Goal: Submit feedback/report problem: Submit feedback/report problem

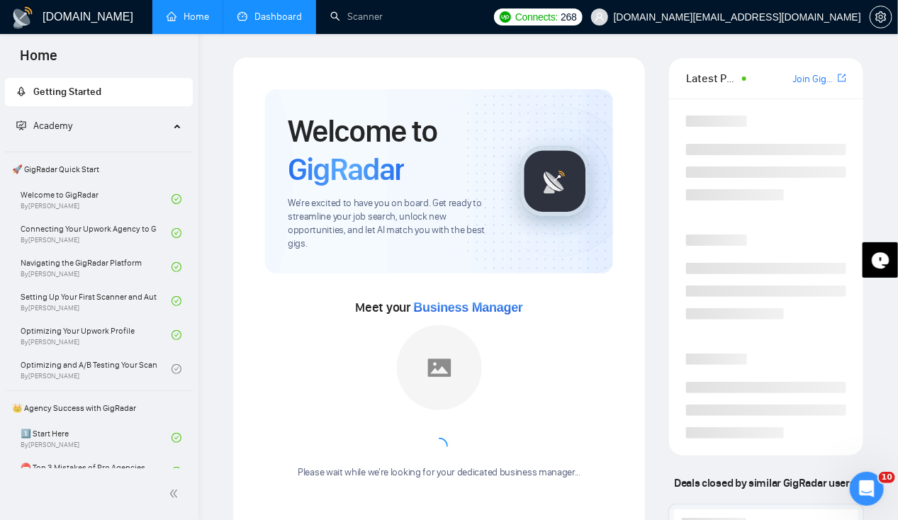
click at [282, 18] on link "Dashboard" at bounding box center [269, 17] width 64 height 12
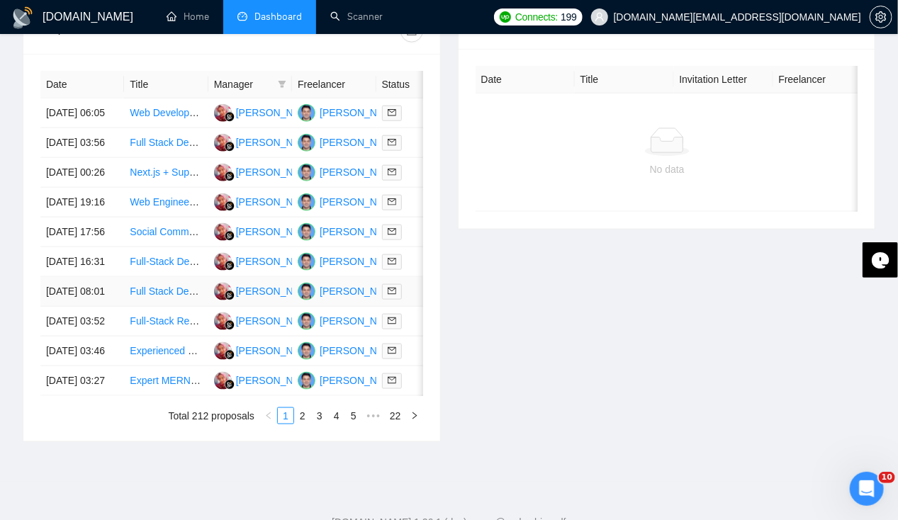
click at [74, 307] on td "[DATE] 08:01" at bounding box center [82, 292] width 84 height 30
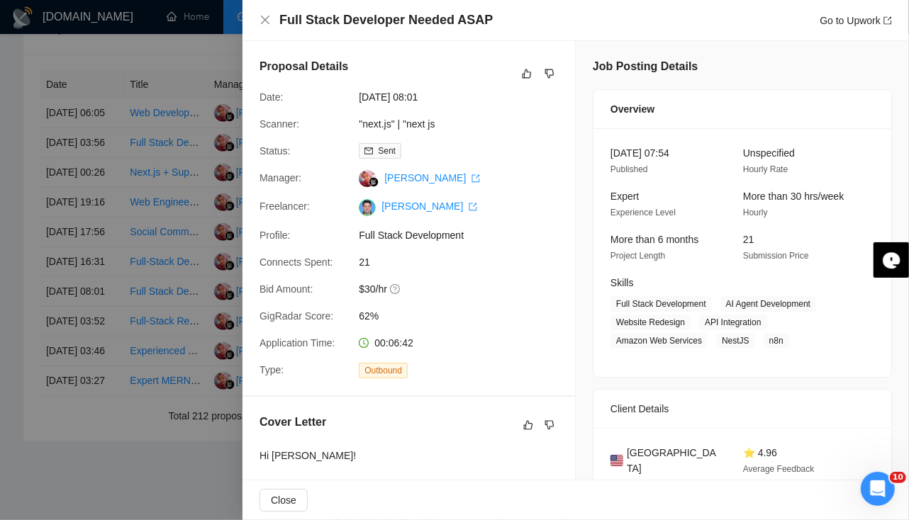
click at [72, 323] on div at bounding box center [454, 260] width 909 height 520
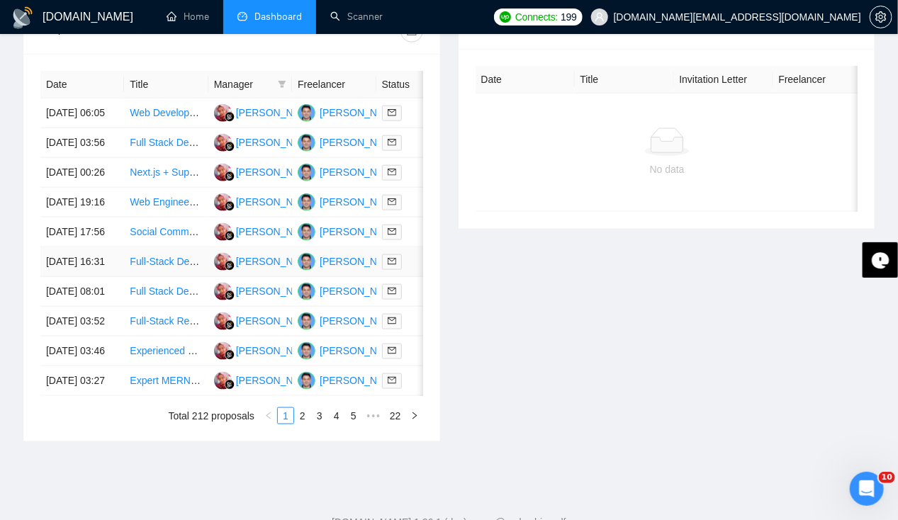
click at [64, 277] on td "[DATE] 16:31" at bounding box center [82, 262] width 84 height 30
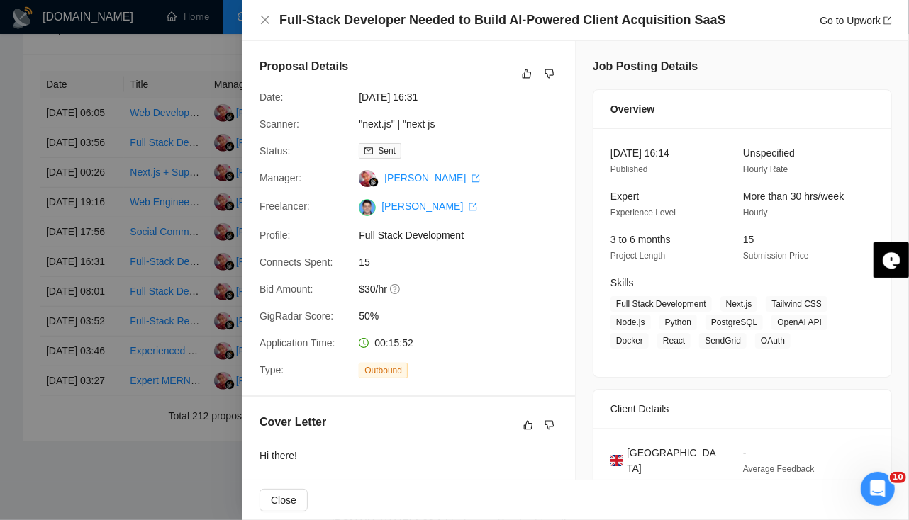
click at [63, 271] on div at bounding box center [454, 260] width 909 height 520
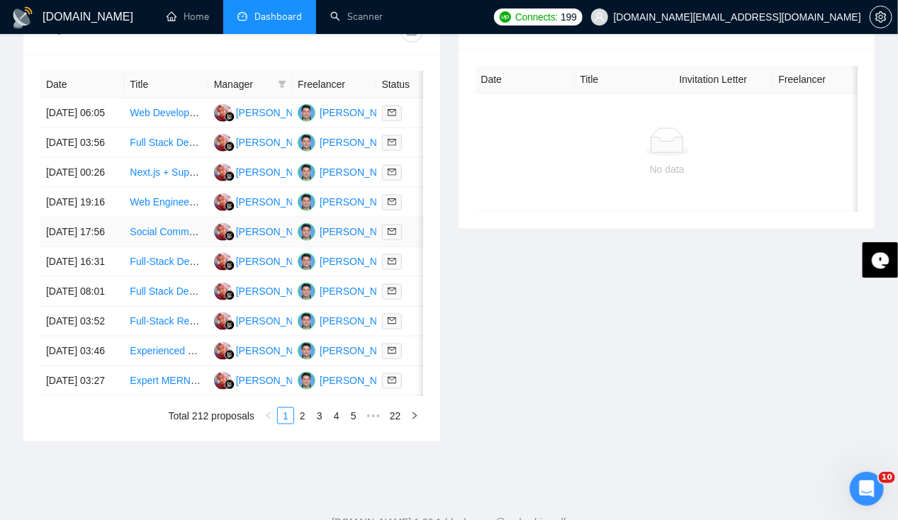
click at [60, 247] on td "[DATE] 17:56" at bounding box center [82, 233] width 84 height 30
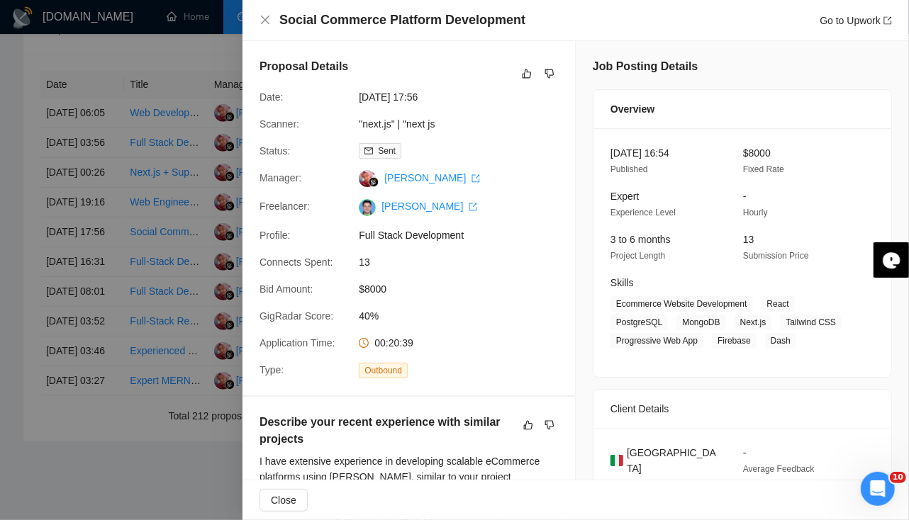
click at [61, 268] on div at bounding box center [454, 260] width 909 height 520
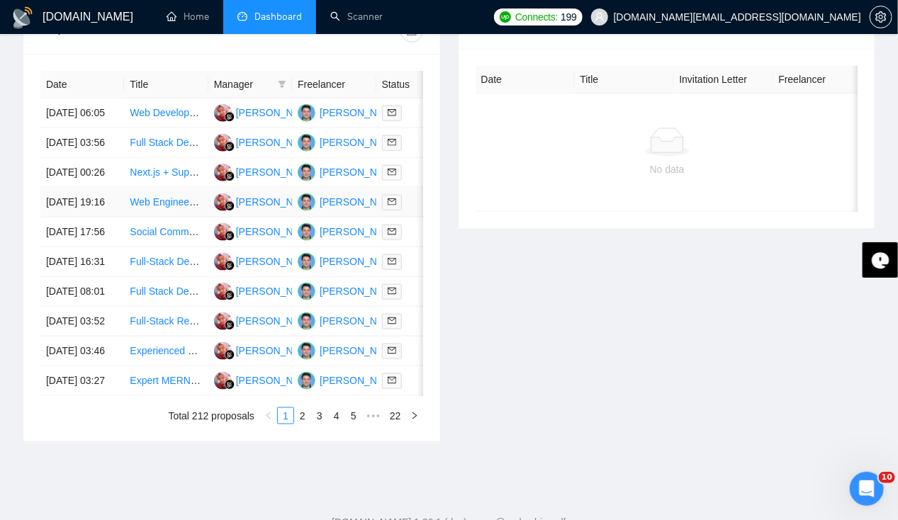
click at [60, 218] on td "[DATE] 19:16" at bounding box center [82, 203] width 84 height 30
click at [67, 177] on td "[DATE] 00:26" at bounding box center [82, 173] width 84 height 30
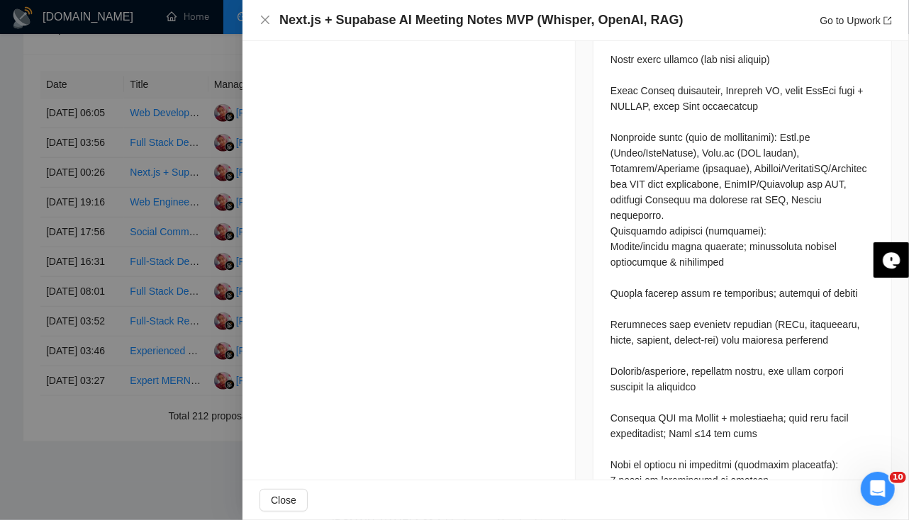
scroll to position [1243, 0]
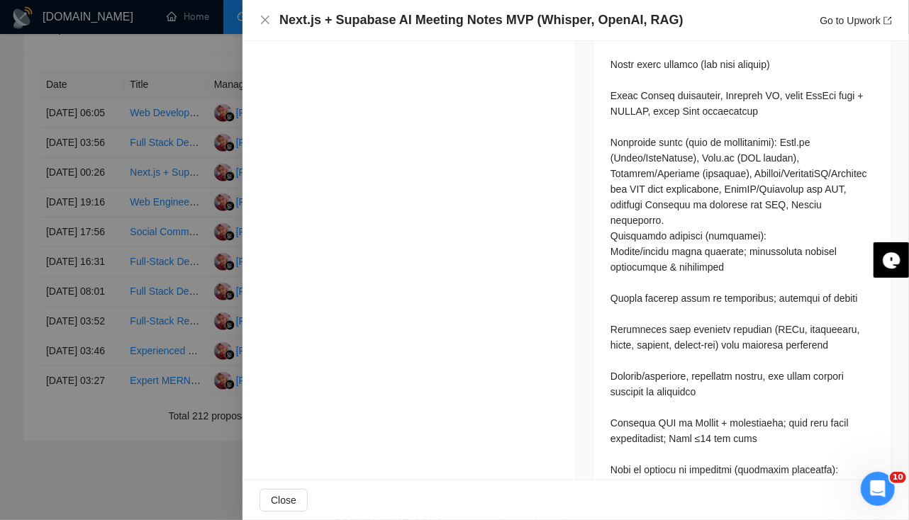
click at [610, 275] on div at bounding box center [742, 158] width 264 height 1419
drag, startPoint x: 607, startPoint y: 275, endPoint x: 588, endPoint y: 357, distance: 84.6
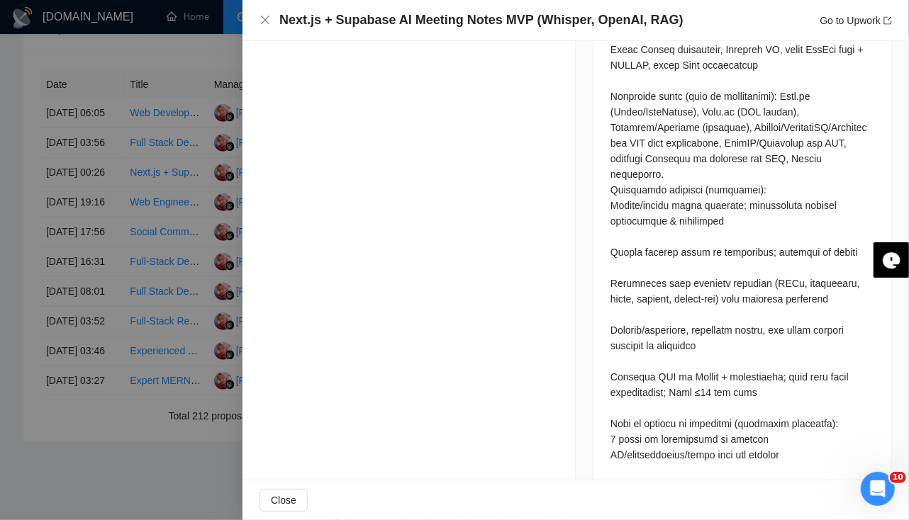
scroll to position [1289, 0]
drag, startPoint x: 604, startPoint y: 391, endPoint x: 692, endPoint y: 401, distance: 88.5
click at [692, 401] on div at bounding box center [742, 114] width 298 height 1459
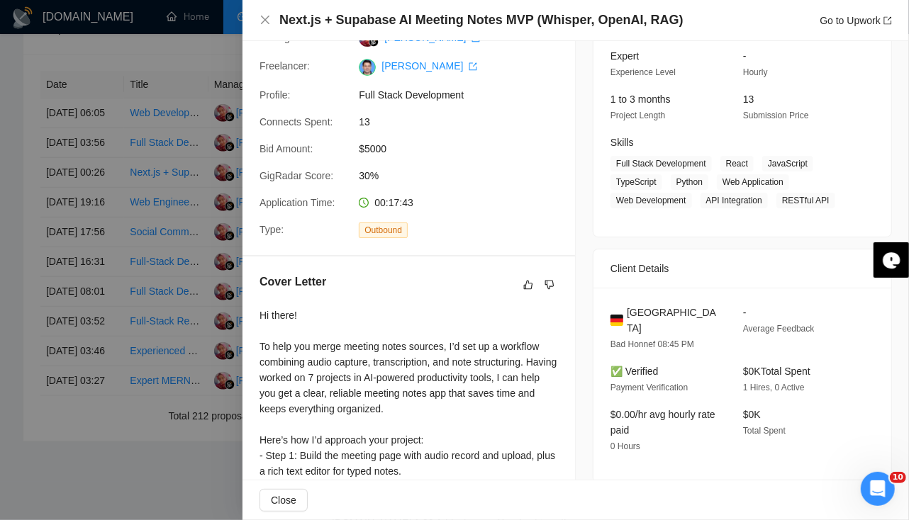
scroll to position [140, 0]
click at [544, 288] on icon "dislike" at bounding box center [549, 284] width 10 height 11
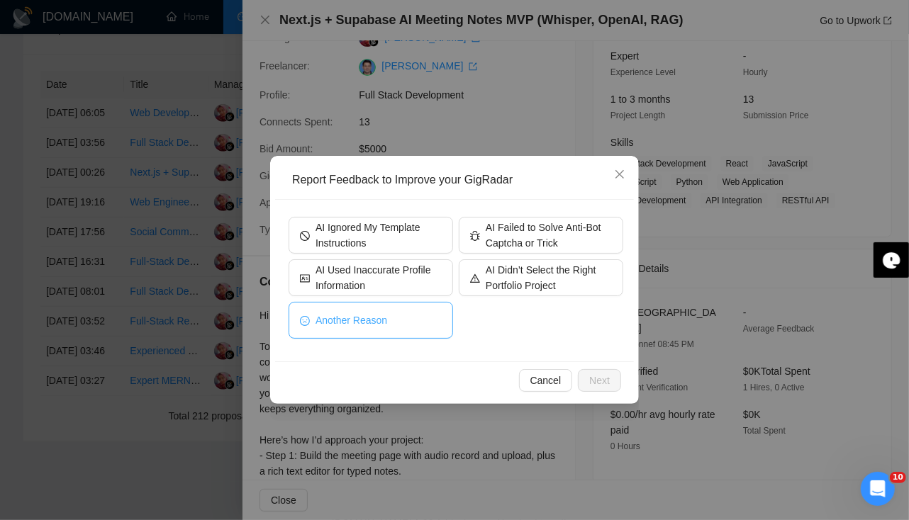
click at [404, 323] on button "Another Reason" at bounding box center [370, 320] width 164 height 37
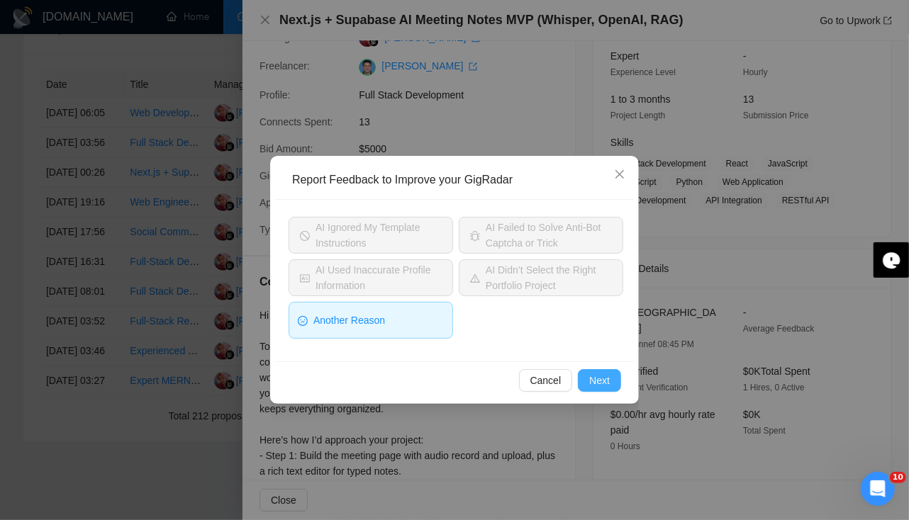
click at [606, 378] on span "Next" at bounding box center [599, 381] width 21 height 16
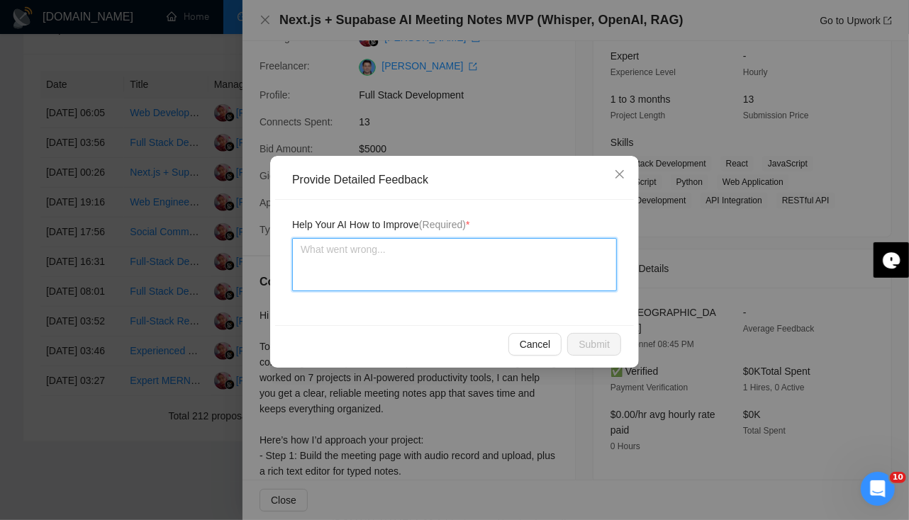
click at [414, 278] on textarea at bounding box center [454, 264] width 325 height 53
type textarea "S"
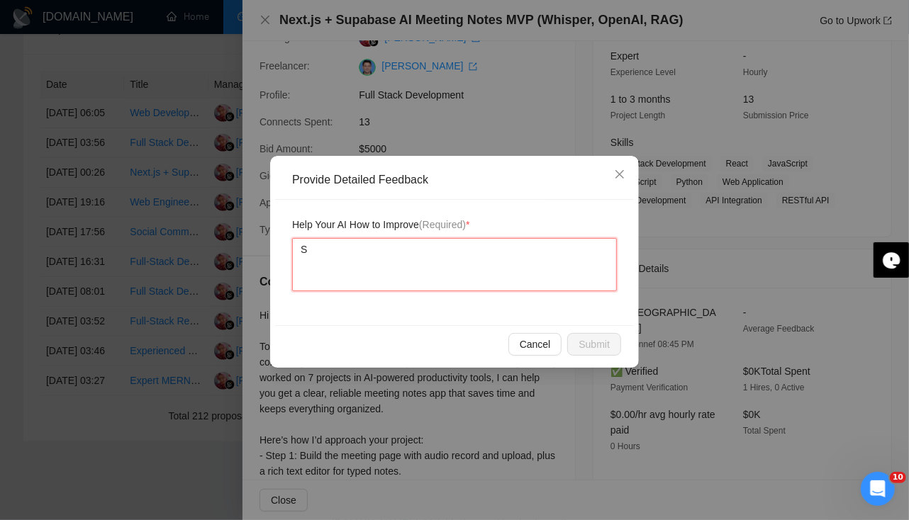
type textarea "So"
type textarea "Some"
type textarea "Some qu"
type textarea "Some que"
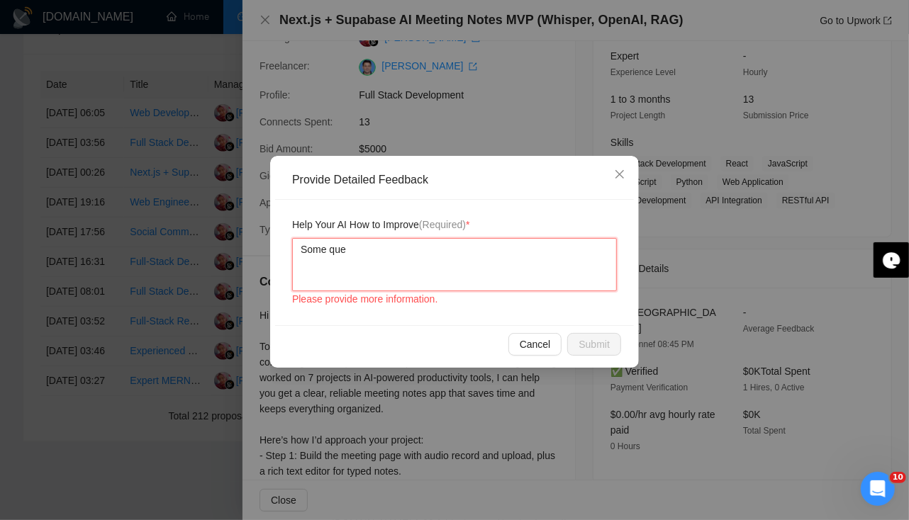
type textarea "Some ques"
type textarea "Some quest"
type textarea "Some questio"
type textarea "Some question"
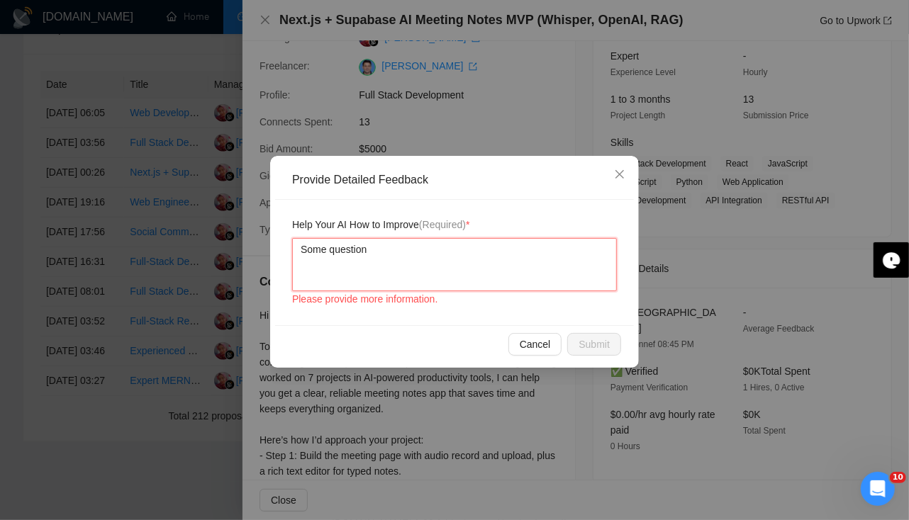
type textarea "Some question a"
type textarea "Some question ar"
type textarea "Some question are"
type textarea "Some question are a"
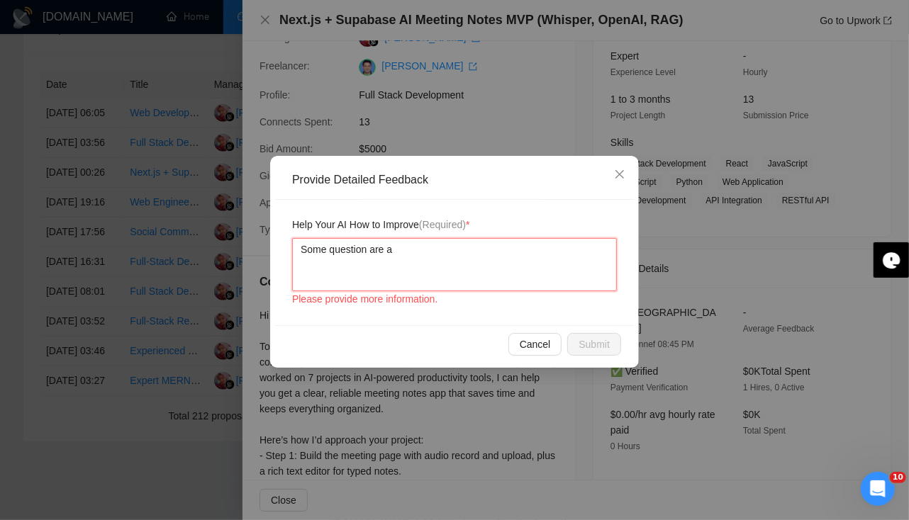
type textarea "Some question are as"
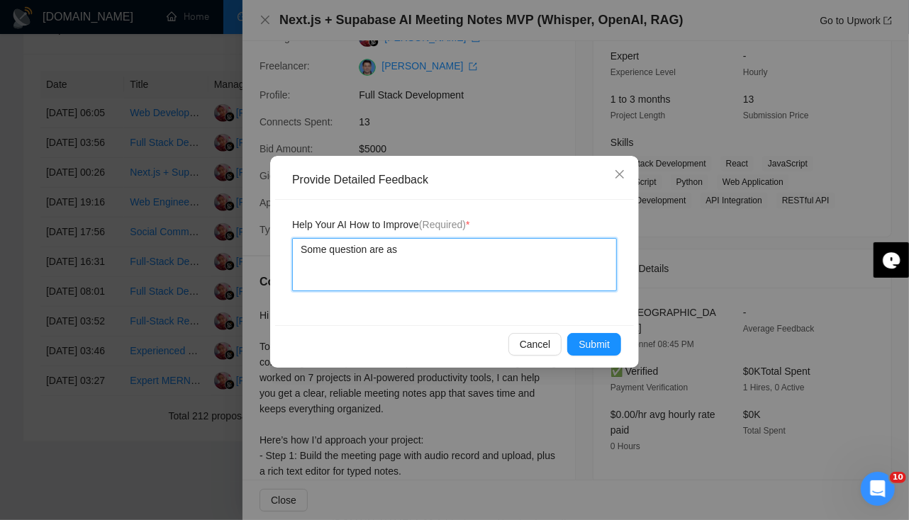
type textarea "Some question are ase"
type textarea "Some question are as"
type textarea "Some question are ask"
type textarea "Some question are aske"
type textarea "Some question are asked"
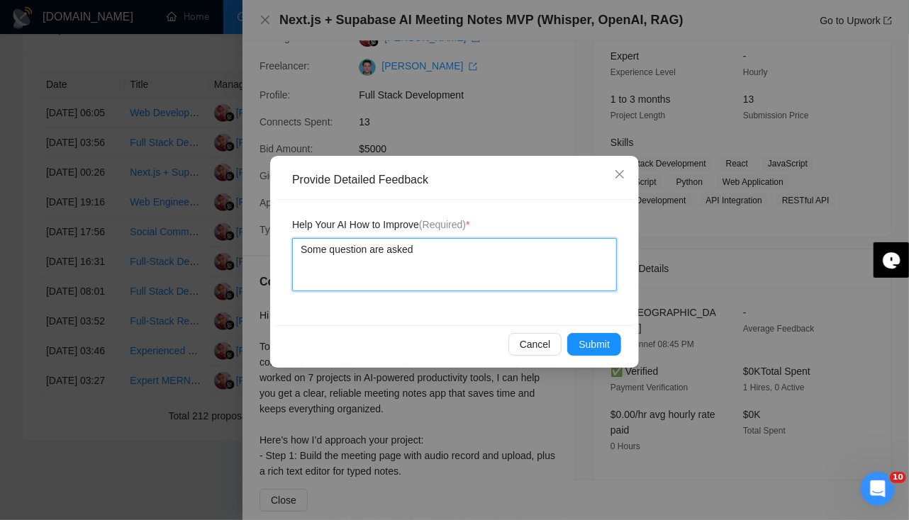
type textarea "Some question are asked"
type textarea "Some question are asked i"
type textarea "Some question are asked in"
type textarea "Some question are asked in d"
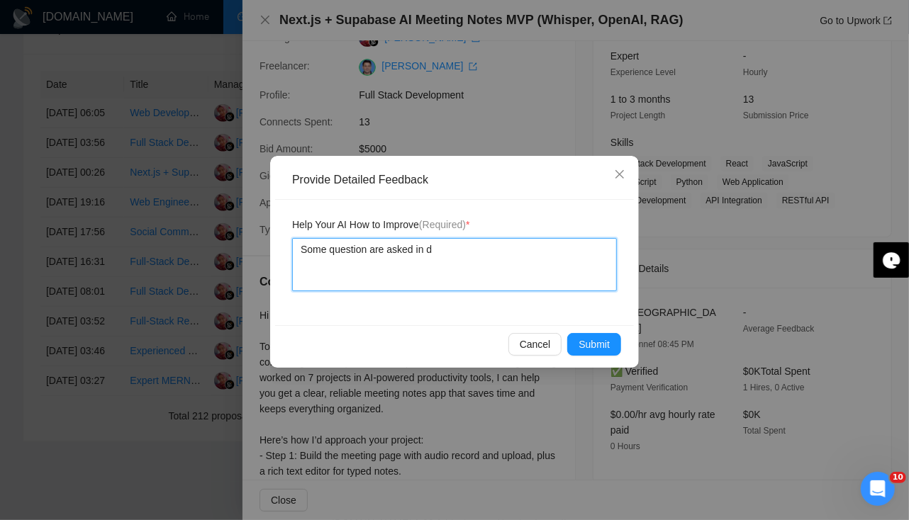
type textarea "Some question are asked in de"
type textarea "Some question are asked in des"
type textarea "Some question are asked in desc"
type textarea "Some question are asked in descr"
type textarea "Some question are asked in descri"
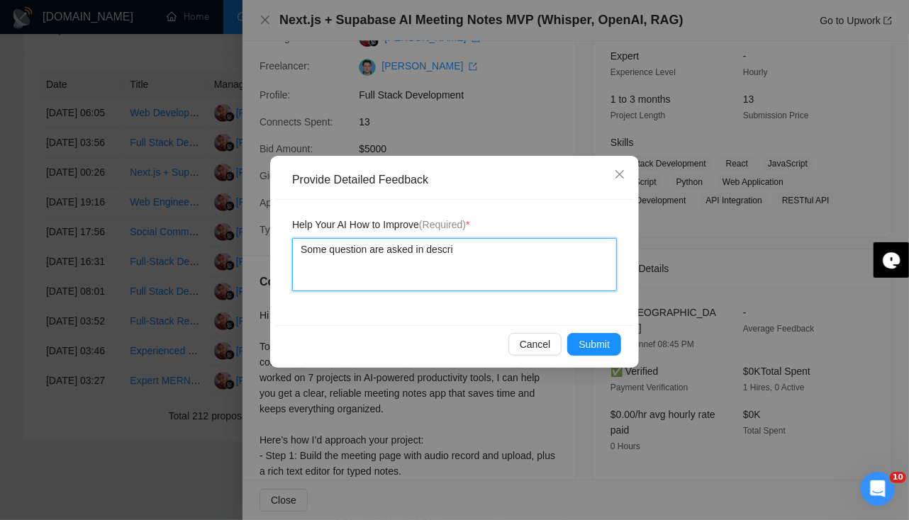
type textarea "Some question are asked in descrip"
type textarea "Some question are asked in descript"
type textarea "Some question are asked in descripti"
type textarea "Some question are asked in descriptio"
type textarea "Some question are asked in description"
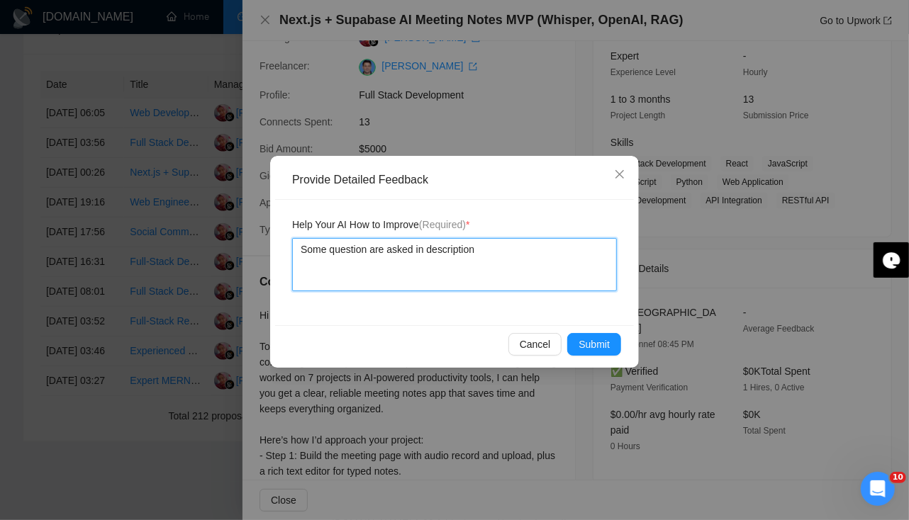
type textarea "Some question are asked in description"
type textarea "Some question are asked in description a"
type textarea "Some question are asked in description as"
type textarea "Some question are asked in description as p"
type textarea "Some question are asked in description as pa"
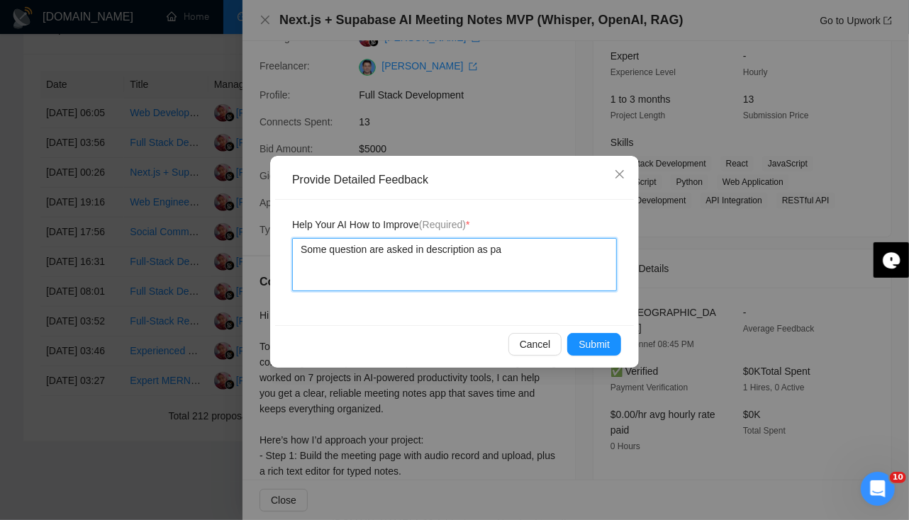
type textarea "Some question are asked in description as par"
type textarea "Some question are asked in description as part"
type textarea "Some question are asked in description as part o"
type textarea "Some question are asked in description as part of"
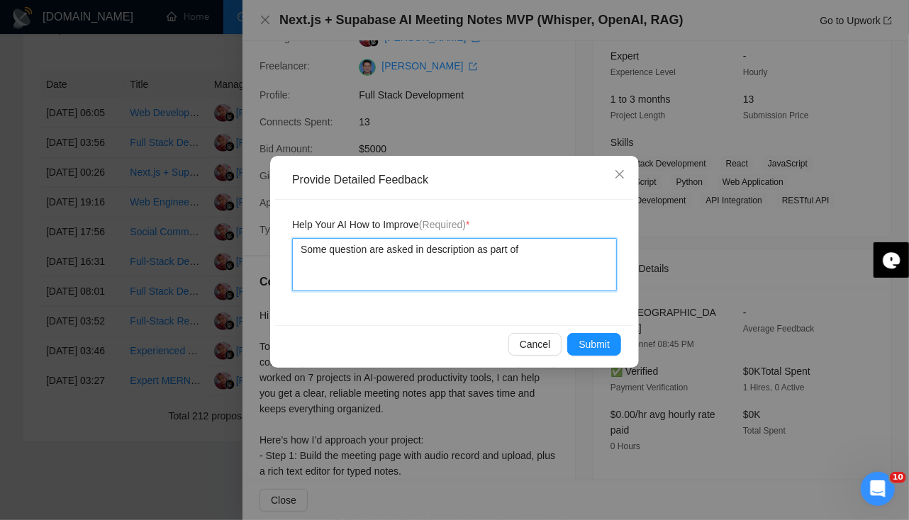
type textarea "Some question are asked in description as part of"
type textarea "Some question are asked in description as part o"
type textarea "Some question are asked in description as part"
type textarea "Some question are asked in description as par"
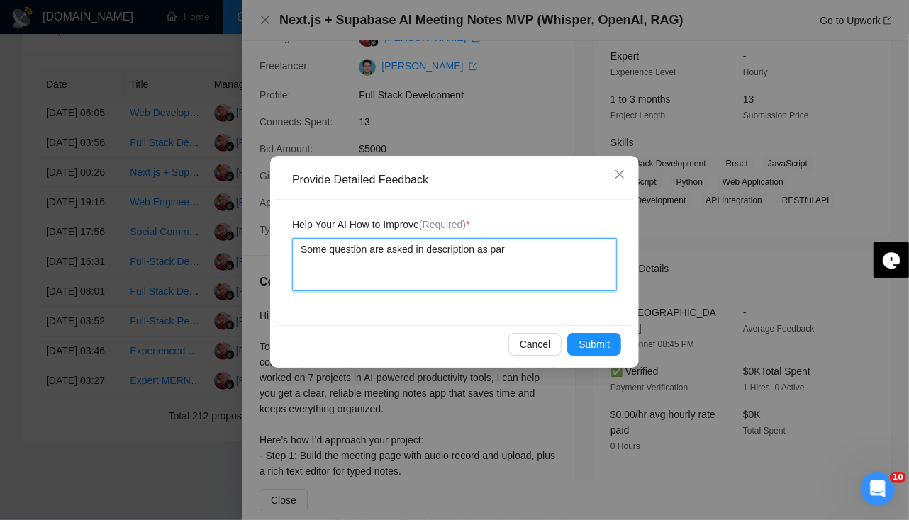
type textarea "Some question are asked in description as pa"
type textarea "Some question are asked in description as p"
type textarea "Some question are asked in description as"
type textarea "Some question are asked in description a"
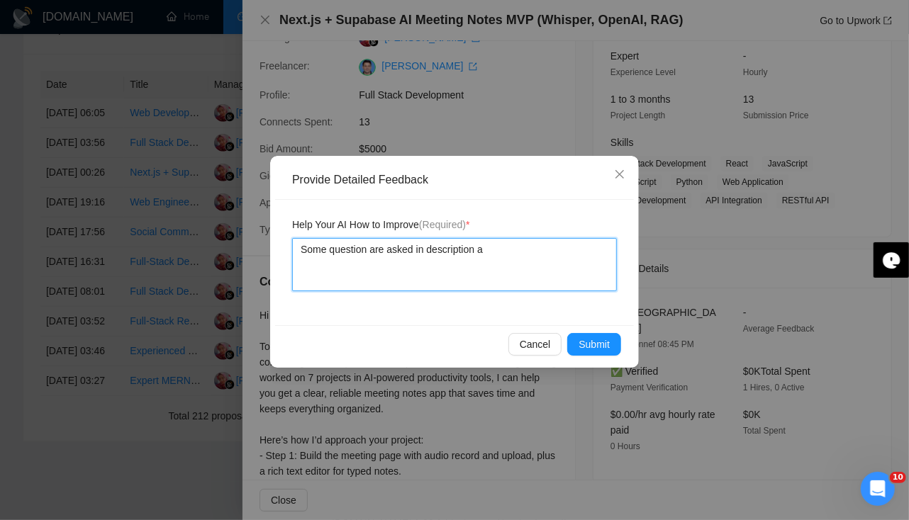
type textarea "Some question are asked in description"
type textarea "Some question are asked in description w"
type textarea "Some question are asked in description wh"
type textarea "Some question are asked in description whi"
type textarea "Some question are asked in description whic"
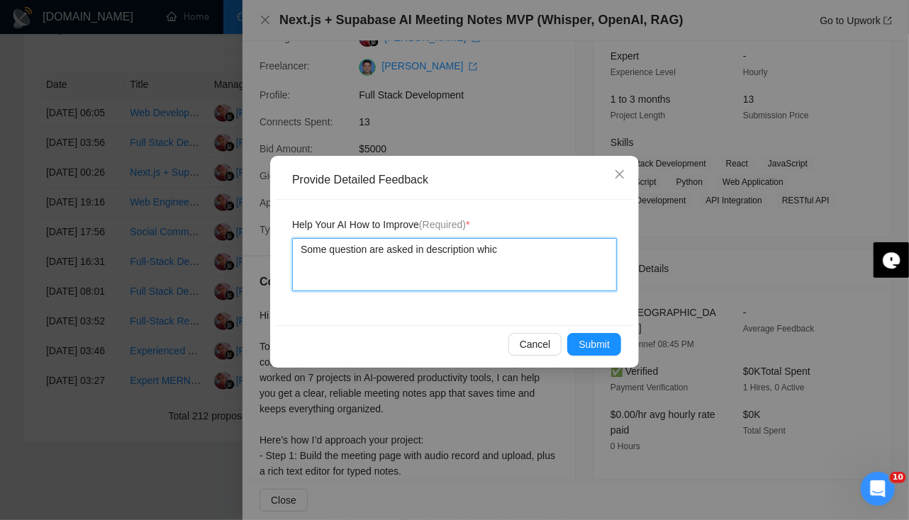
type textarea "Some question are asked in description which"
type textarea "Some question are asked in description which s"
type textarea "Some question are asked in description which sh"
type textarea "Some question are asked in description which sho"
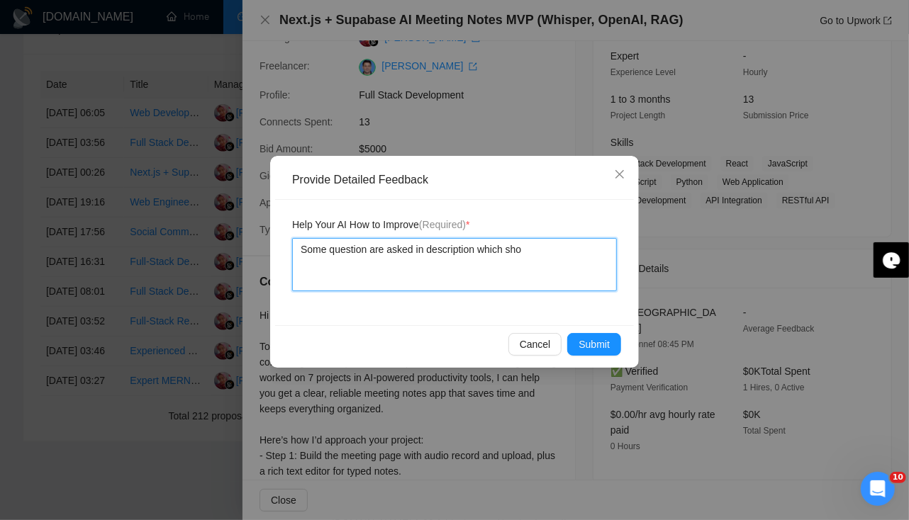
type textarea "Some question are asked in description which shou"
type textarea "Some question are asked in description which shoul"
type textarea "Some question are asked in description which should"
type textarea "Some question are asked in description which should b"
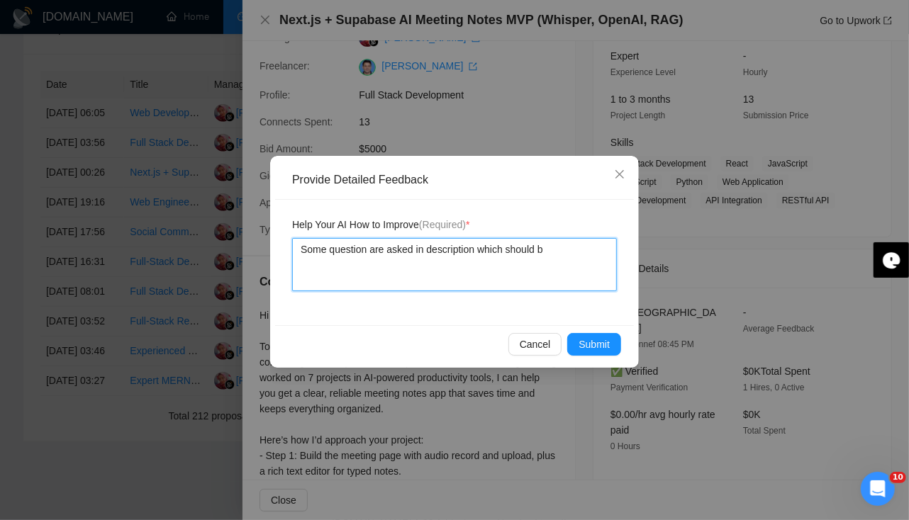
type textarea "Some question are asked in description which should be"
type textarea "Some question are asked in description which should be p"
type textarea "Some question are asked in description which should be pa"
type textarea "Some question are asked in description which should be par"
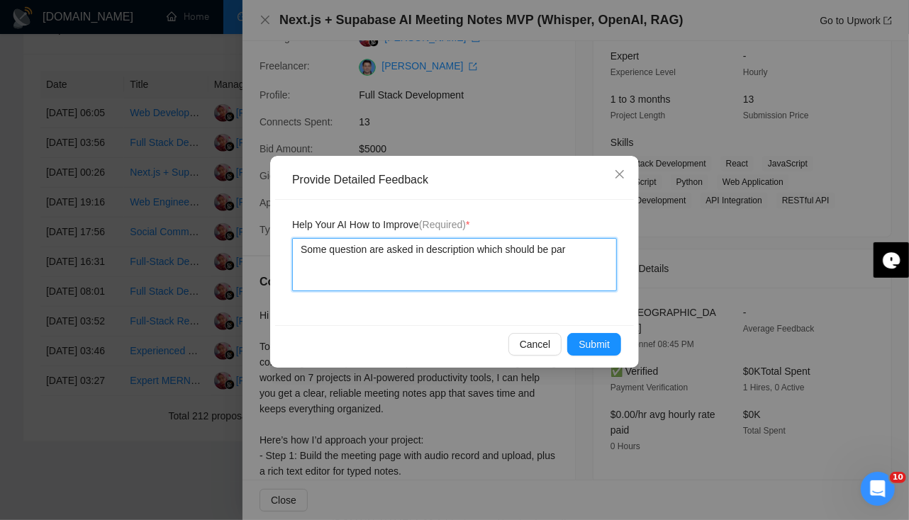
type textarea "Some question are asked in description which should be part"
type textarea "Some question are asked in description which should be part o"
type textarea "Some question are asked in description which should be part of"
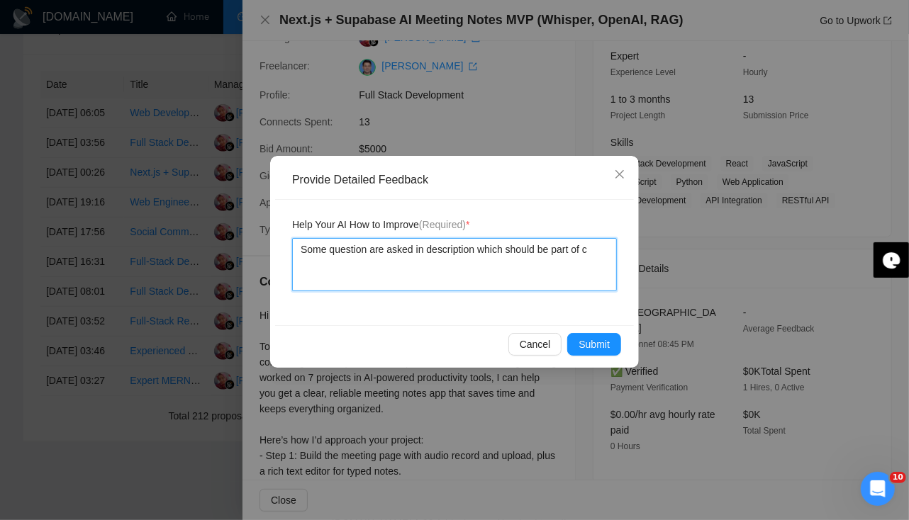
type textarea "Some question are asked in description which should be part of co"
type textarea "Some question are asked in description which should be part of cov"
type textarea "Some question are asked in description which should be part of cove"
type textarea "Some question are asked in description which should be part of cover"
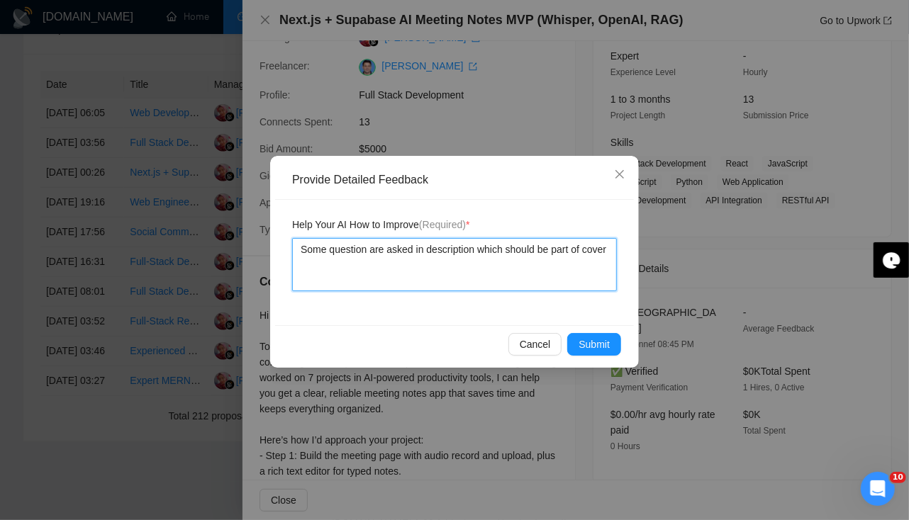
type textarea "Some question are asked in description which should be part of cover l"
type textarea "Some question are asked in description which should be part of cover le"
type textarea "Some question are asked in description which should be part of cover let"
type textarea "Some question are asked in description which should be part of cover lett"
type textarea "Some question are asked in description which should be part of cover lette"
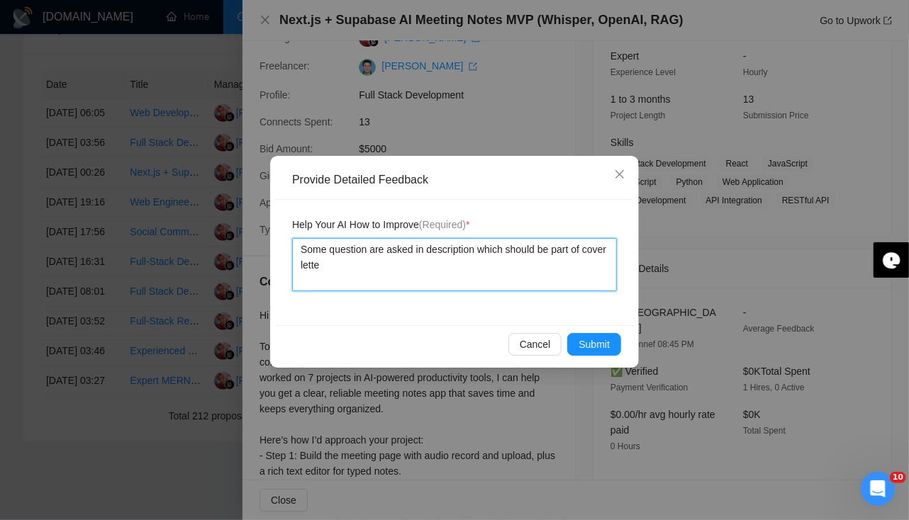
type textarea "Some question are asked in description which should be part of cover letter"
type textarea "Some question are asked in description which should be part of cover letter b"
type textarea "Some question are asked in description which should be part of cover letter bu"
type textarea "Some question are asked in description which should be part of cover letter but"
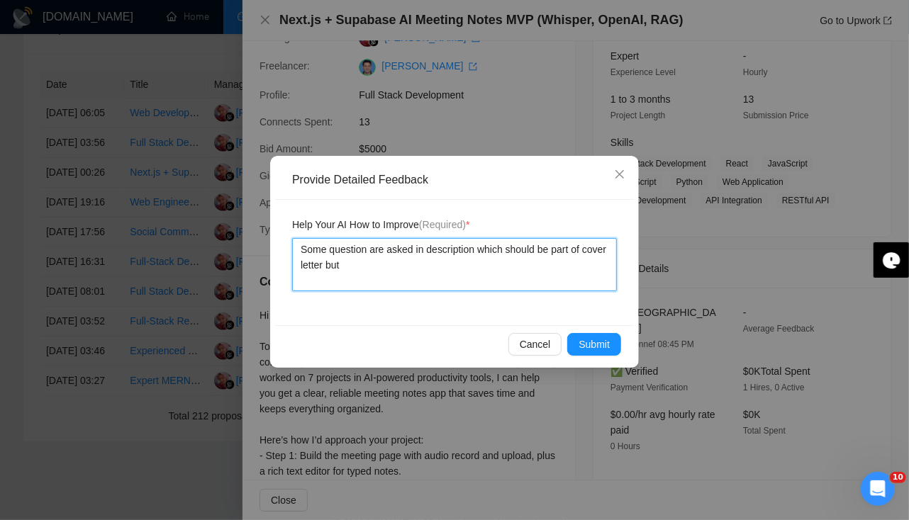
type textarea "Some question are asked in description which should be part of cover letter but"
type textarea "Some question are asked in description which should be part of cover letter but…"
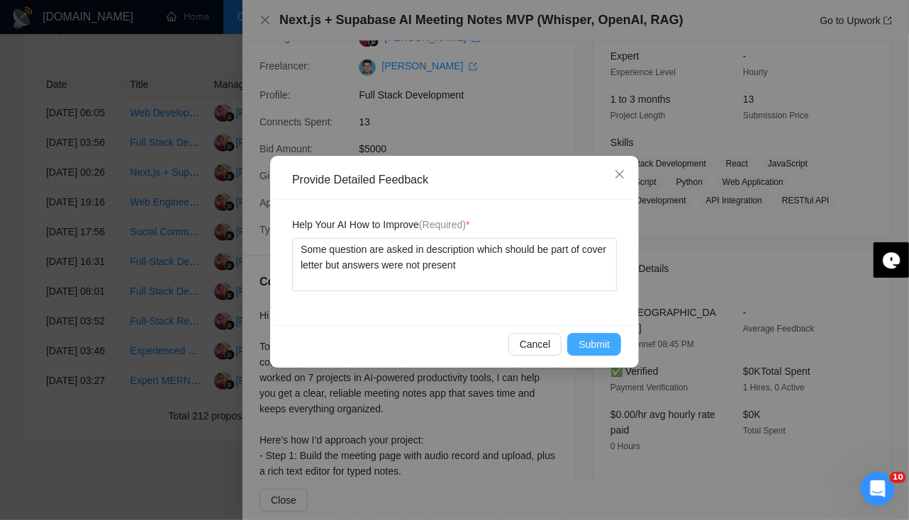
click at [599, 341] on span "Submit" at bounding box center [593, 345] width 31 height 16
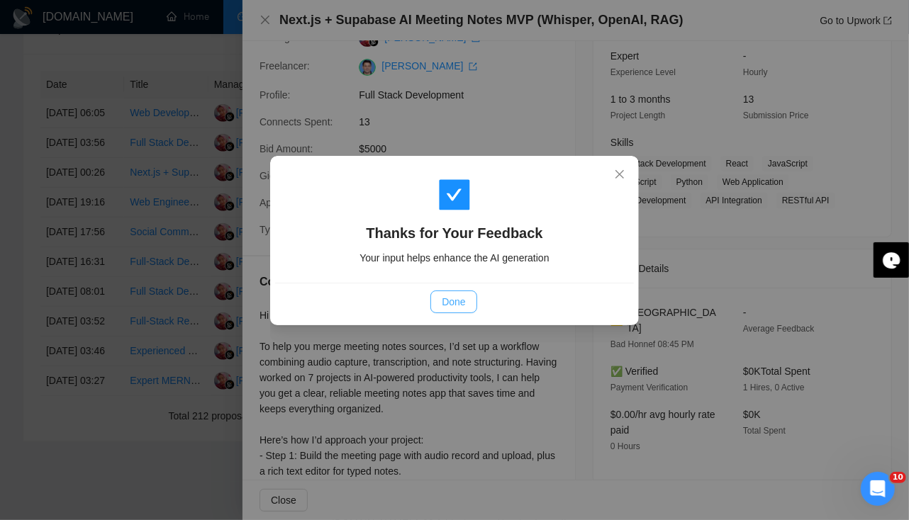
click at [463, 299] on span "Done" at bounding box center [453, 302] width 23 height 16
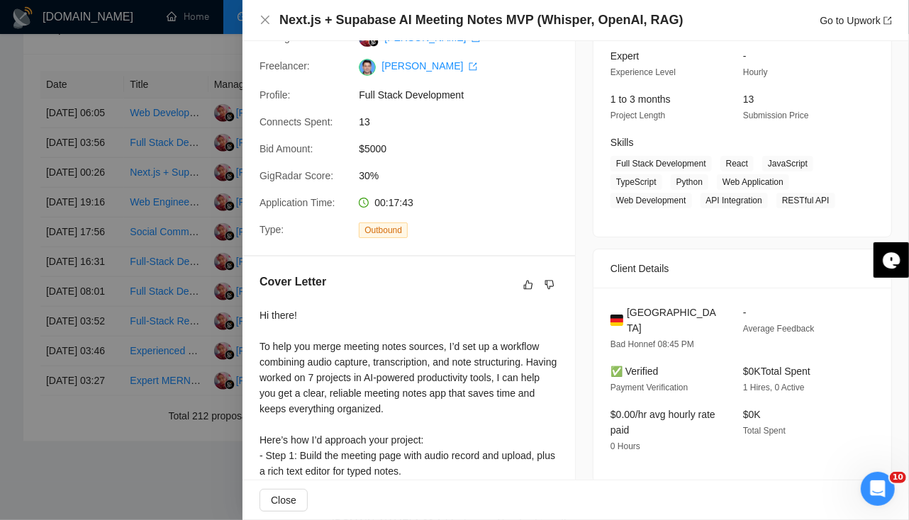
click at [69, 275] on div at bounding box center [454, 260] width 909 height 520
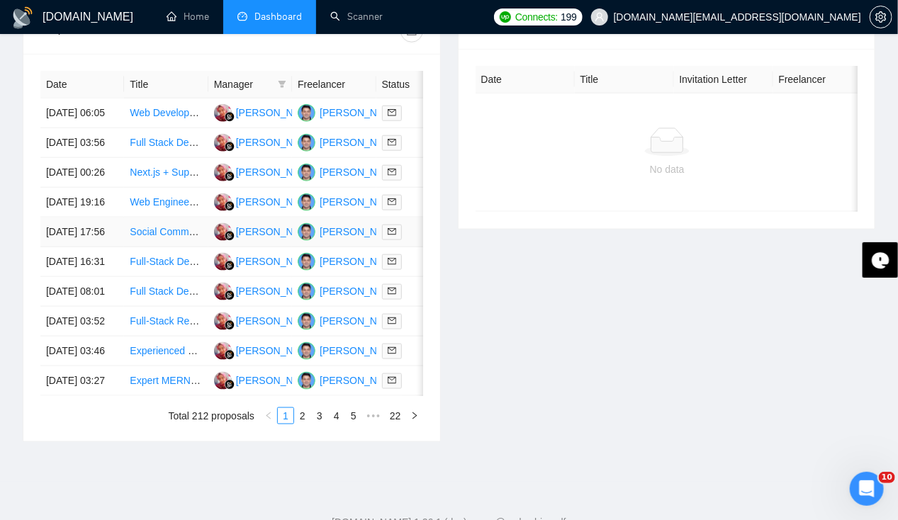
click at [69, 247] on td "[DATE] 17:56" at bounding box center [82, 233] width 84 height 30
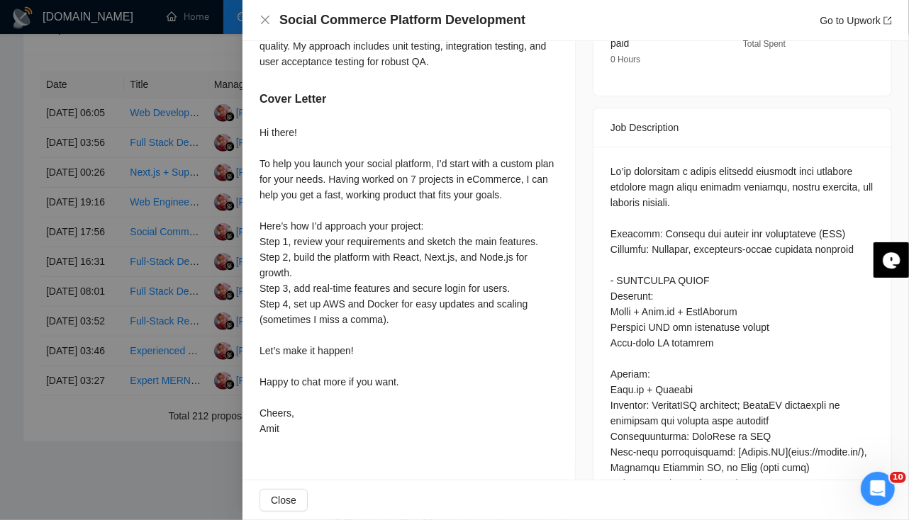
scroll to position [357, 0]
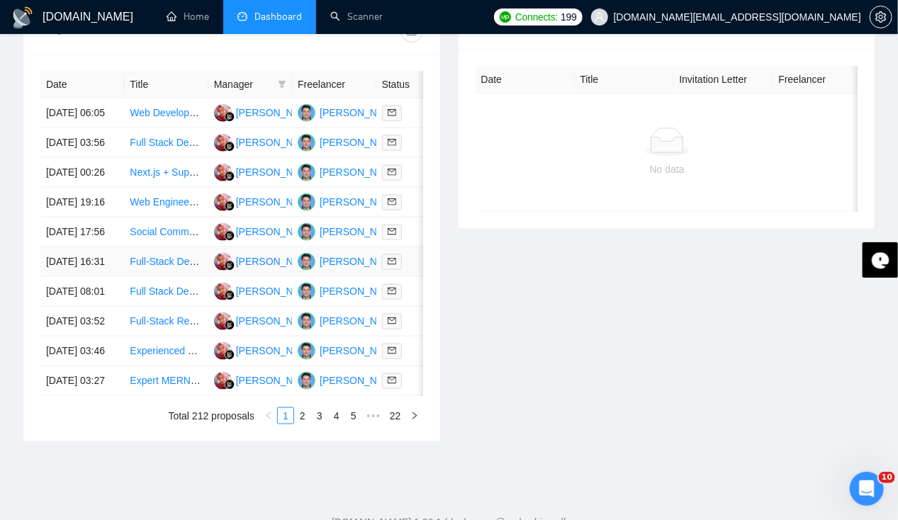
click at [46, 277] on td "[DATE] 16:31" at bounding box center [82, 262] width 84 height 30
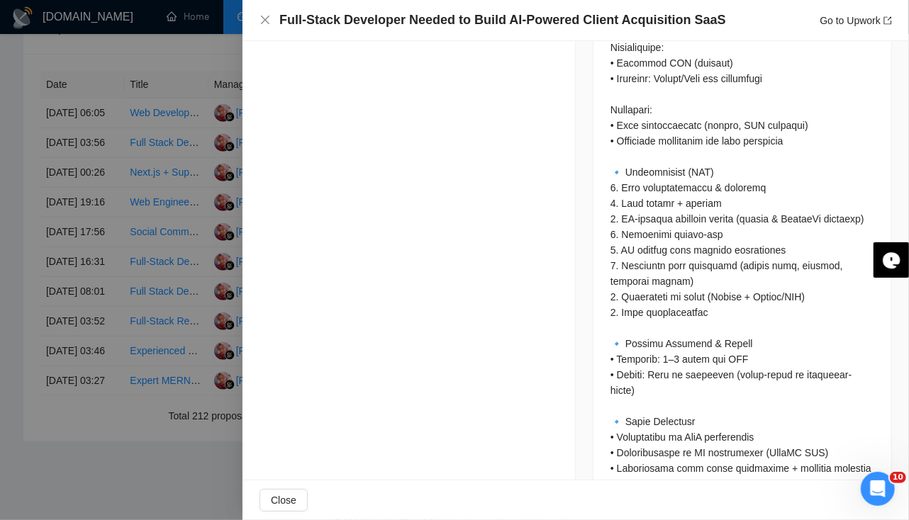
scroll to position [1431, 0]
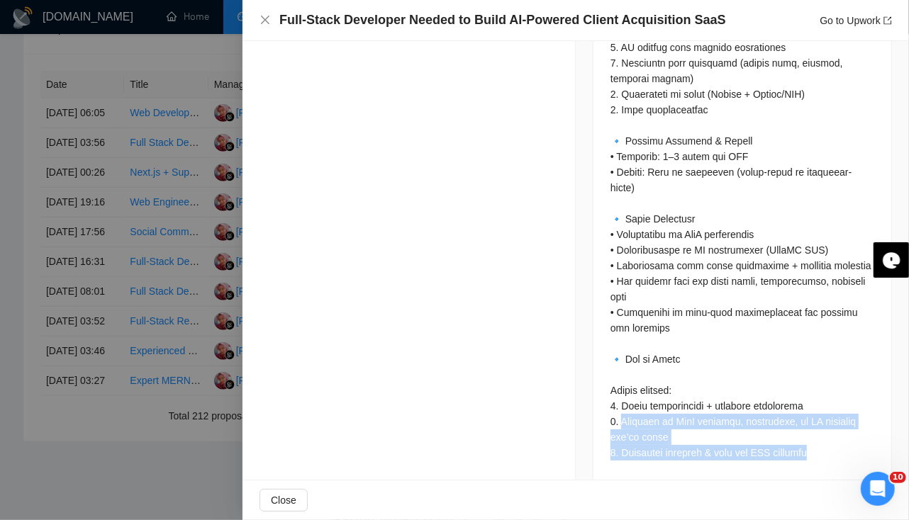
drag, startPoint x: 617, startPoint y: 403, endPoint x: 822, endPoint y: 437, distance: 208.5
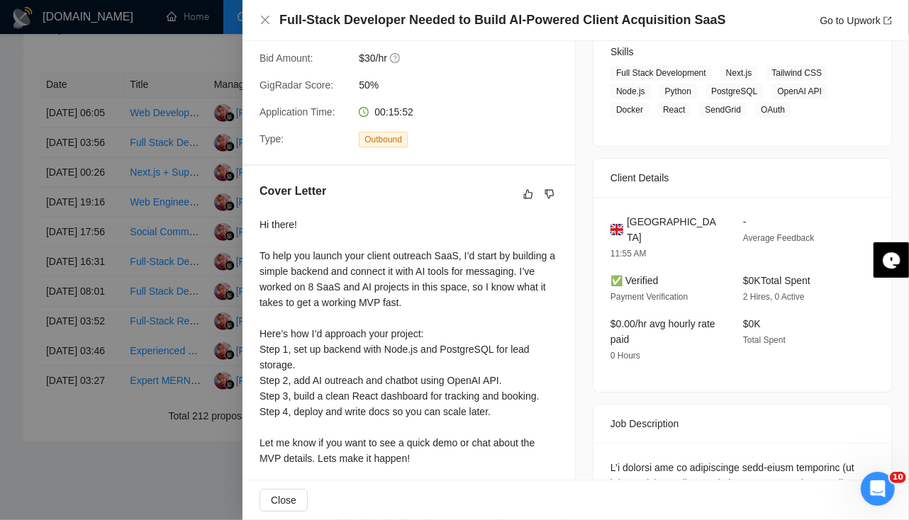
scroll to position [230, 0]
click at [547, 194] on icon "dislike" at bounding box center [549, 194] width 10 height 11
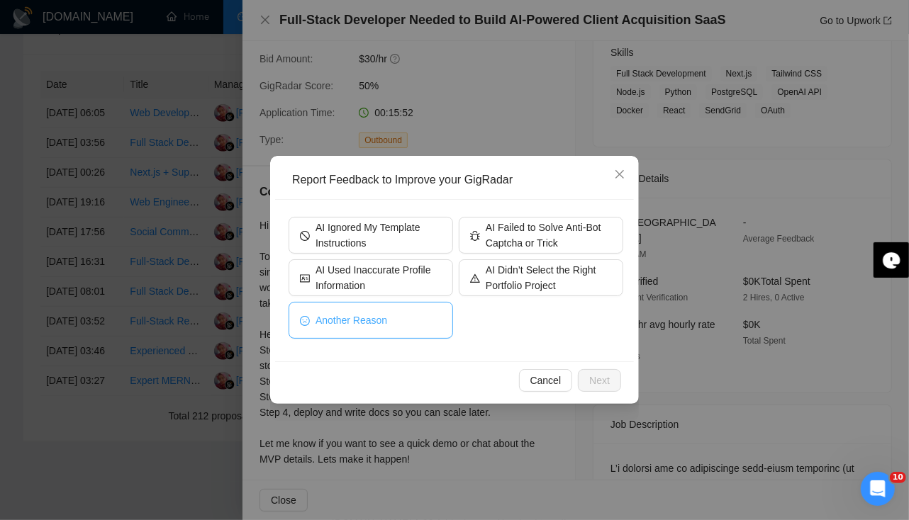
click at [367, 332] on button "Another Reason" at bounding box center [370, 320] width 164 height 37
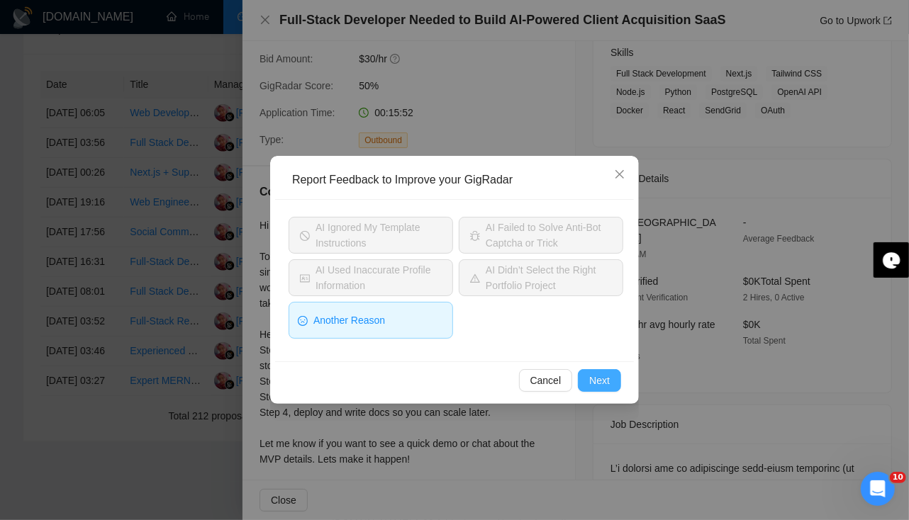
click at [593, 382] on span "Next" at bounding box center [599, 381] width 21 height 16
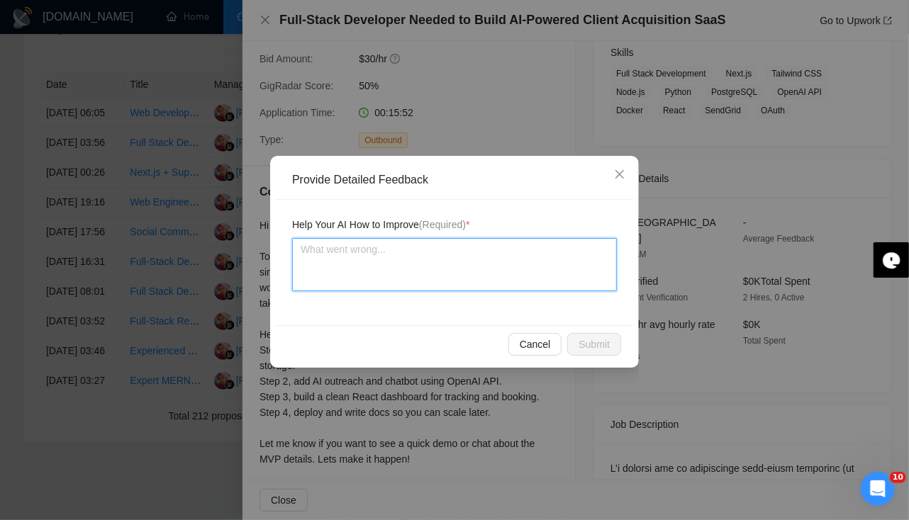
click at [392, 252] on textarea at bounding box center [454, 264] width 325 height 53
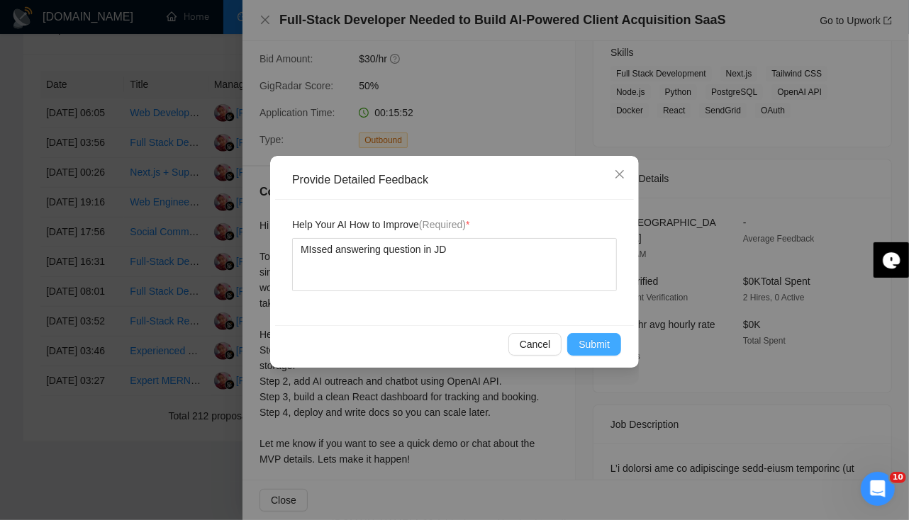
click at [588, 339] on span "Submit" at bounding box center [593, 345] width 31 height 16
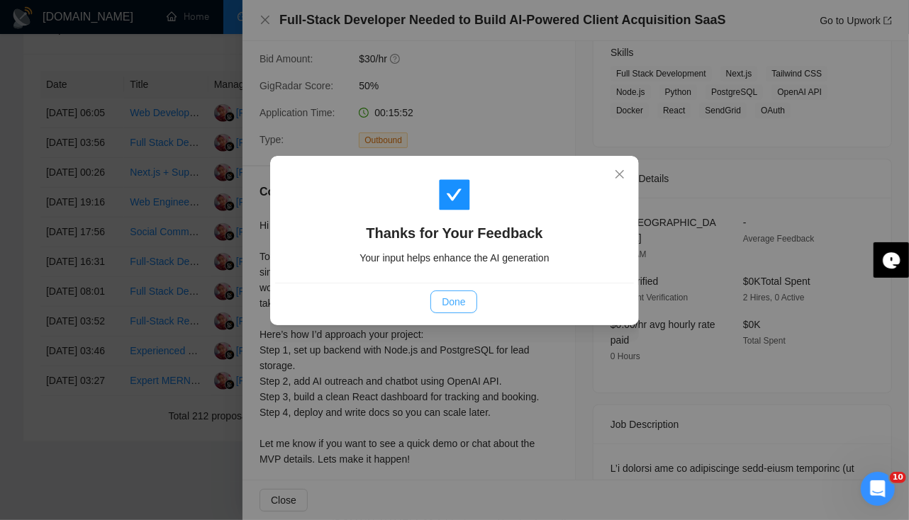
click at [454, 303] on span "Done" at bounding box center [453, 302] width 23 height 16
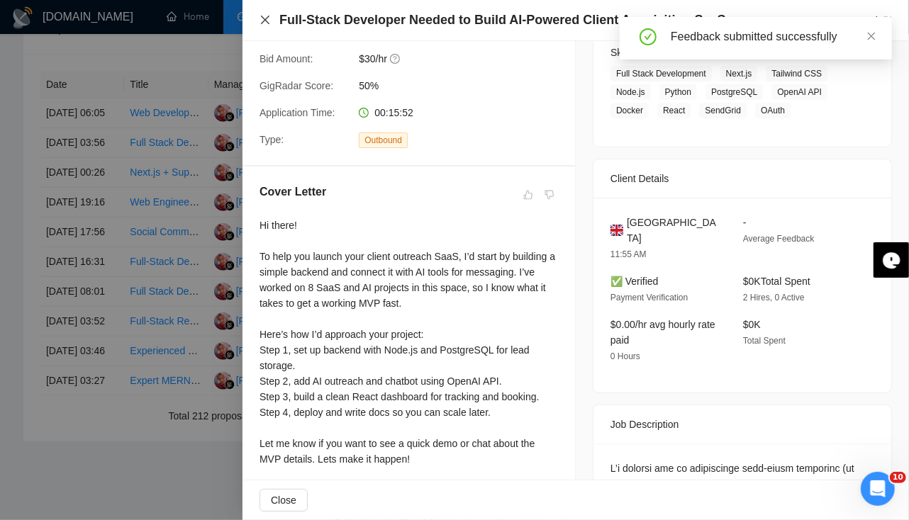
click at [264, 19] on icon "close" at bounding box center [265, 20] width 9 height 9
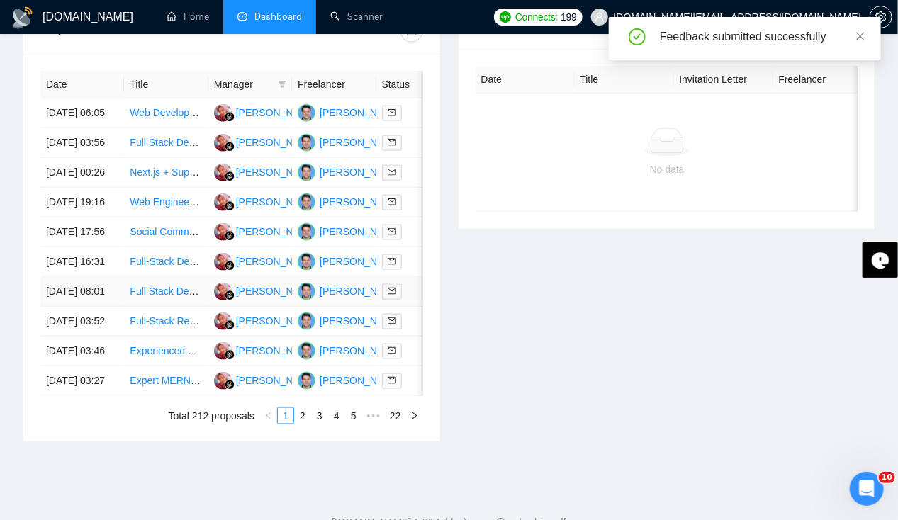
click at [74, 307] on td "[DATE] 08:01" at bounding box center [82, 292] width 84 height 30
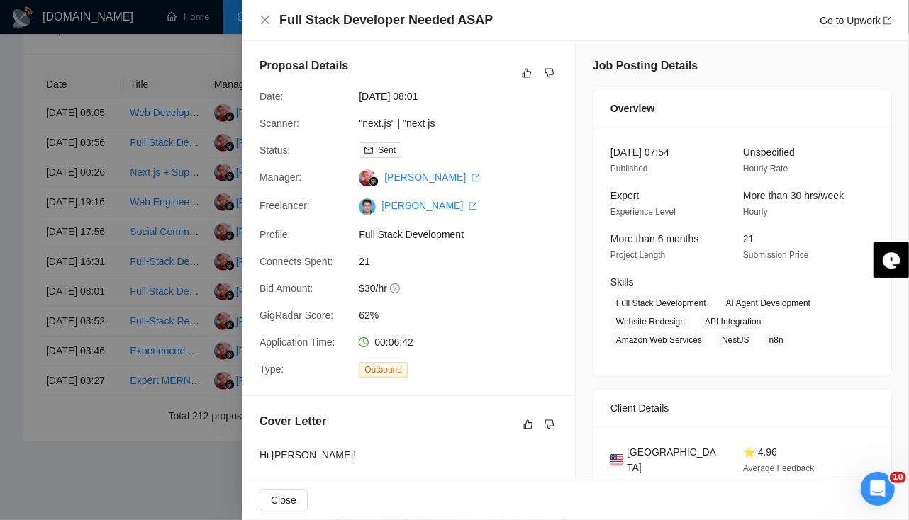
scroll to position [0, 0]
click at [63, 393] on div at bounding box center [454, 260] width 909 height 520
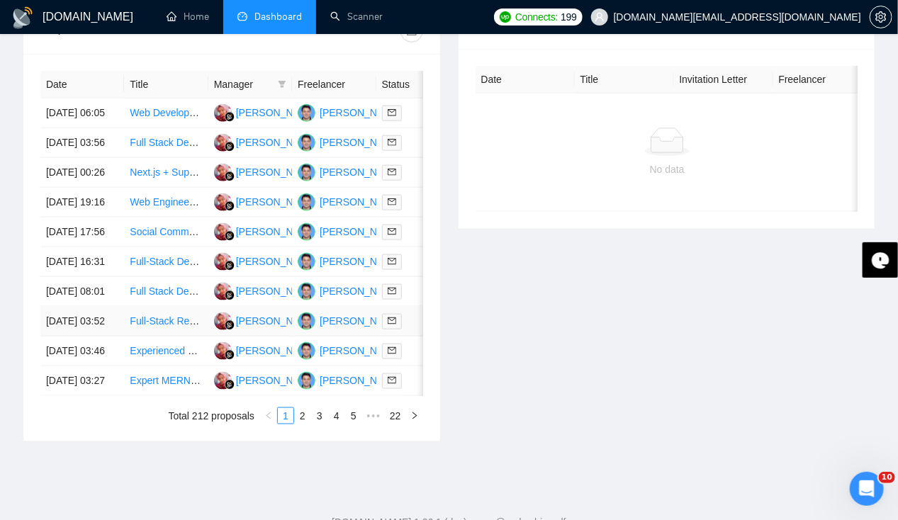
click at [63, 337] on td "[DATE] 03:52" at bounding box center [82, 322] width 84 height 30
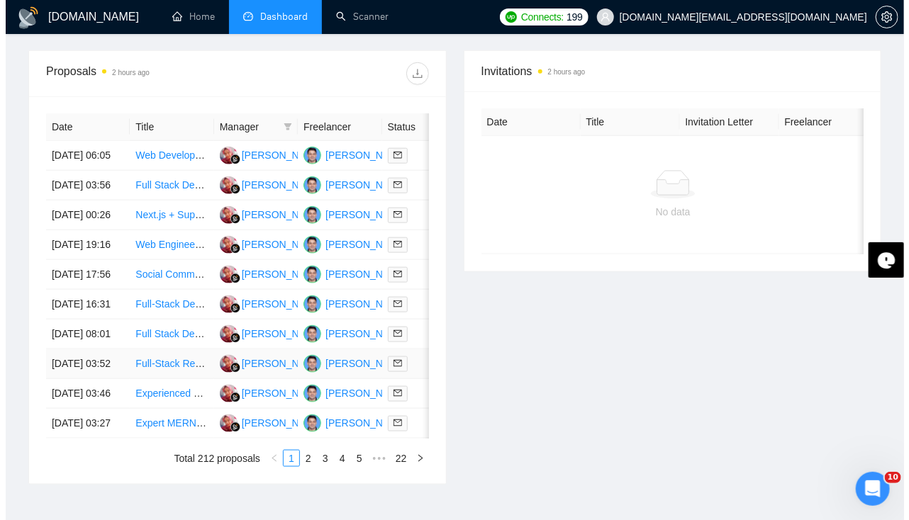
scroll to position [534, 0]
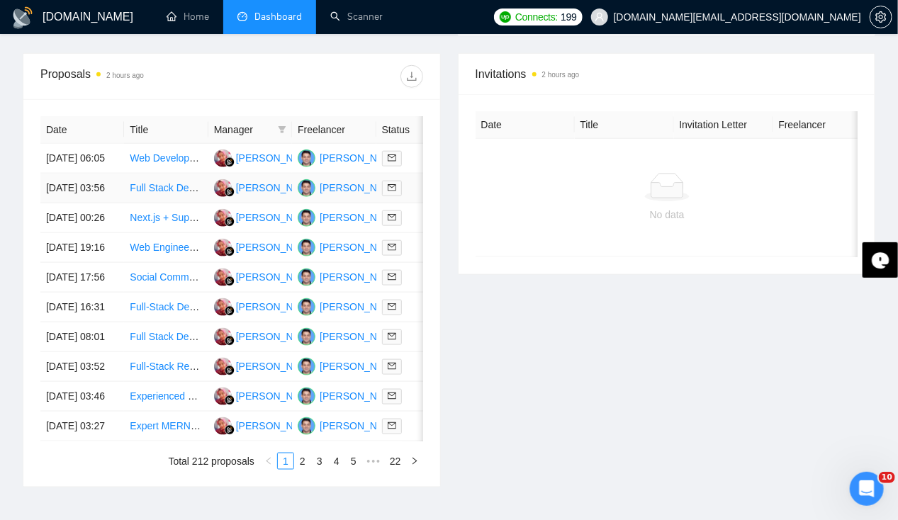
click at [74, 187] on td "[DATE] 03:56" at bounding box center [82, 189] width 84 height 30
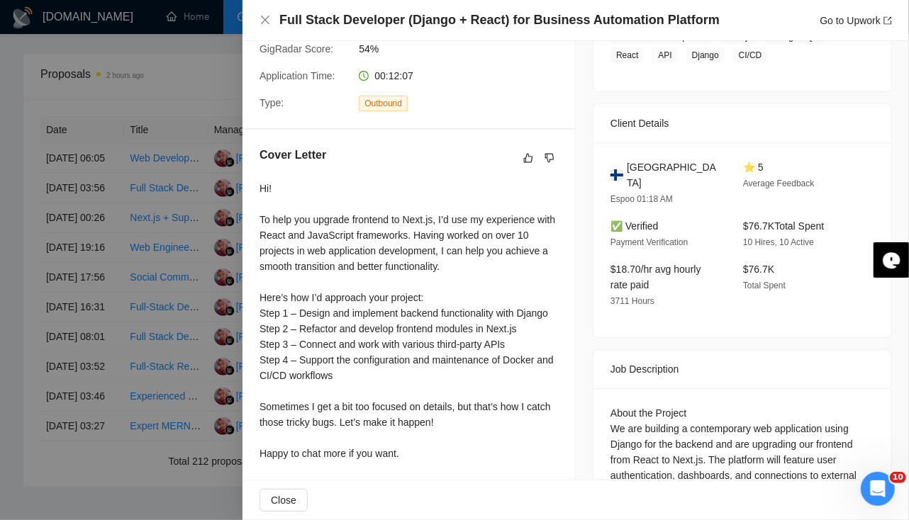
scroll to position [0, 0]
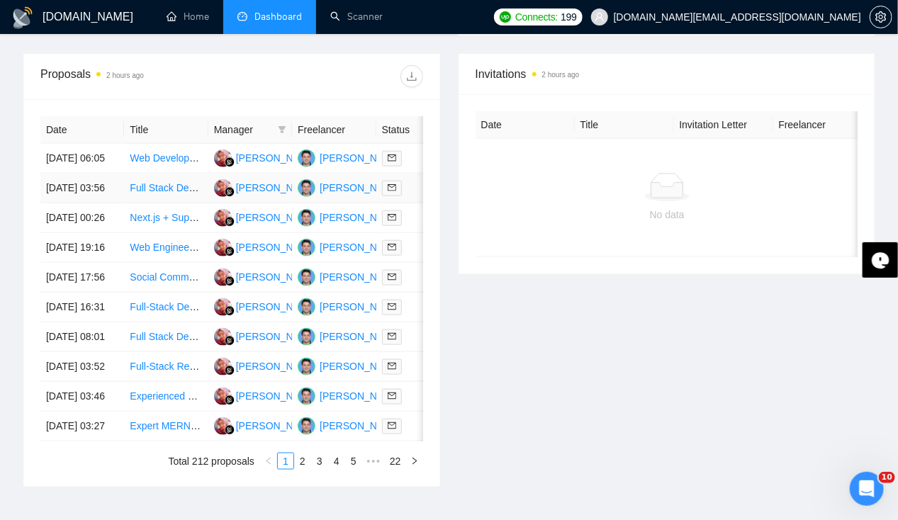
click at [67, 189] on td "[DATE] 03:56" at bounding box center [82, 189] width 84 height 30
click at [82, 144] on td "[DATE] 06:05" at bounding box center [82, 159] width 84 height 30
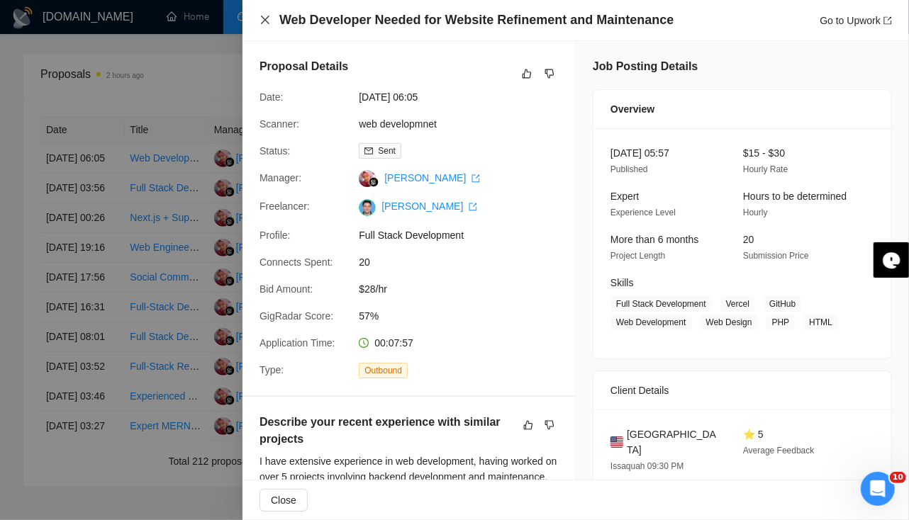
click at [264, 22] on icon "close" at bounding box center [264, 19] width 11 height 11
